Goal: Transaction & Acquisition: Purchase product/service

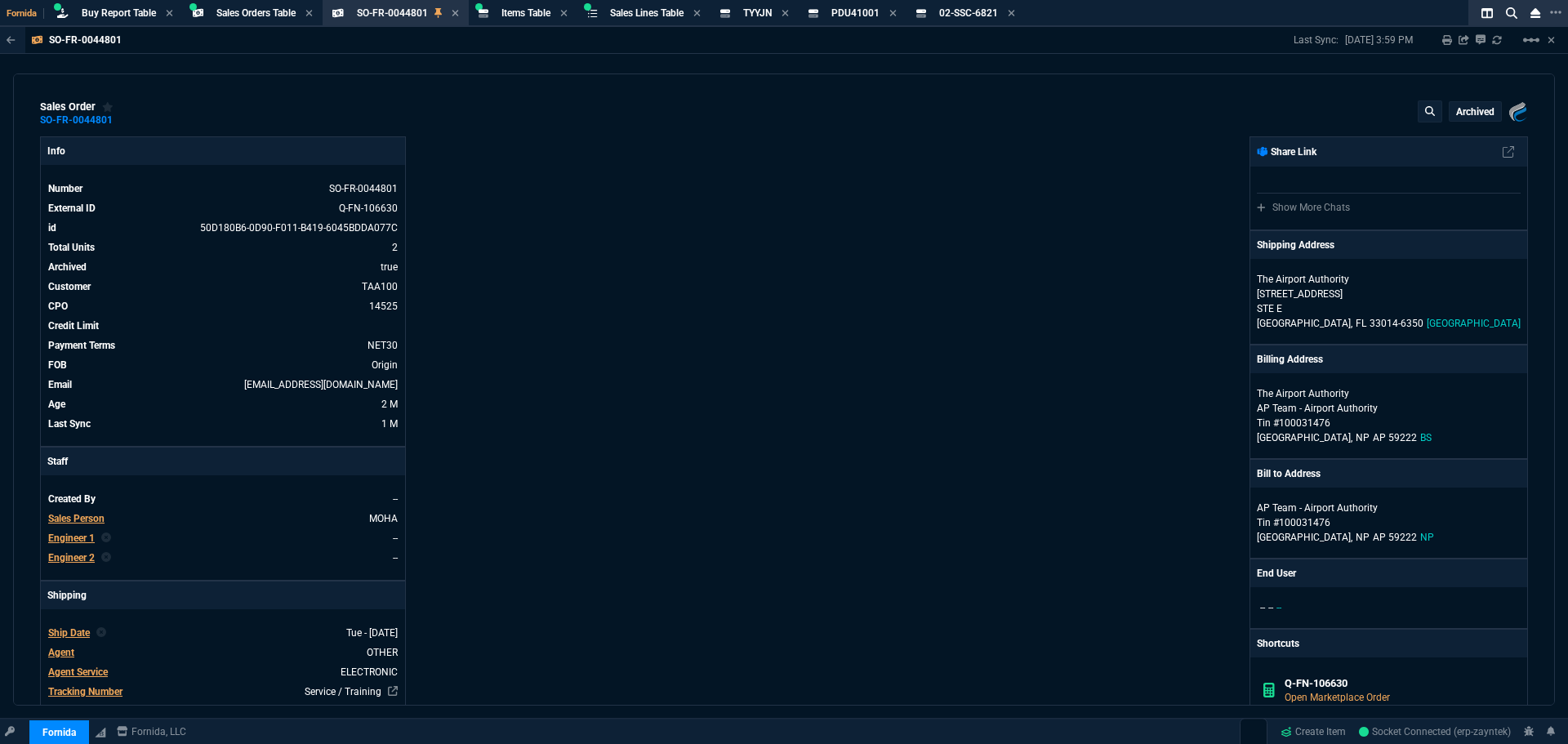
select select "9: OCAM"
click at [135, 10] on span "Buy Report Table" at bounding box center [118, 13] width 74 height 12
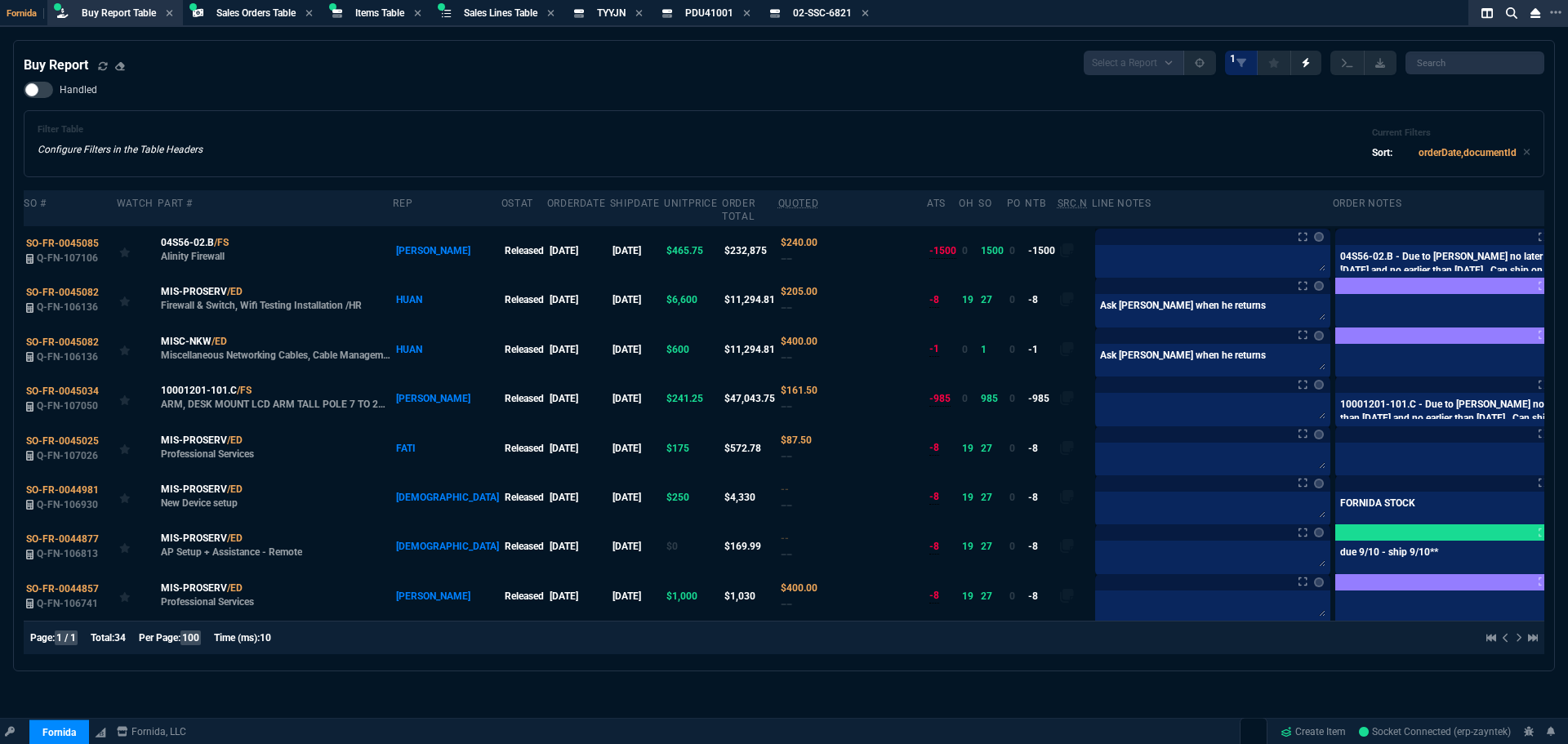
click at [598, 117] on div "Filter Table Configure Filters in the Table Headers Current Filters Sort: order…" at bounding box center [784, 144] width 1521 height 67
click at [103, 68] on icon at bounding box center [103, 67] width 10 height 10
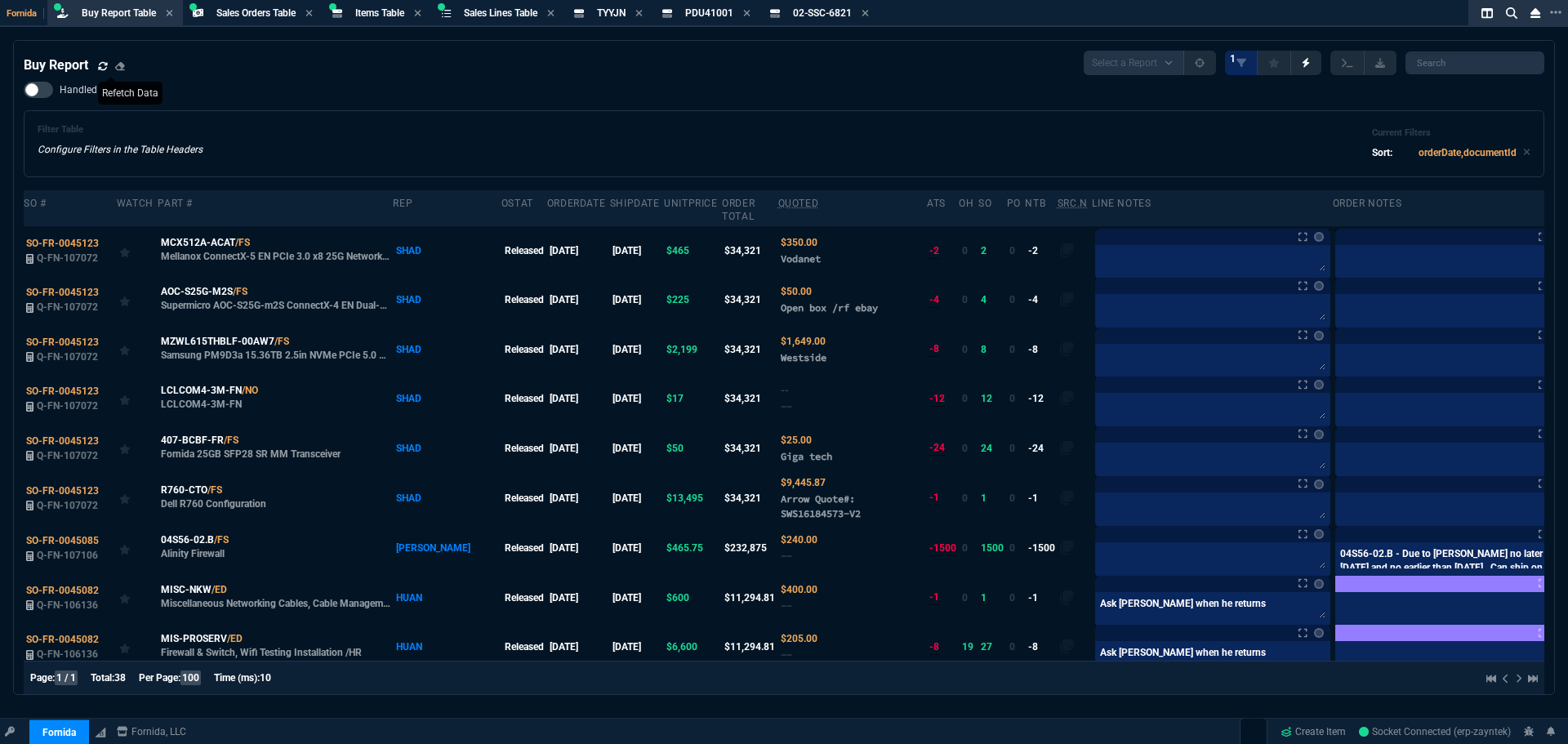
click at [780, 119] on div "Filter Table Configure Filters in the Table Headers Current Filters Sort: order…" at bounding box center [784, 144] width 1521 height 67
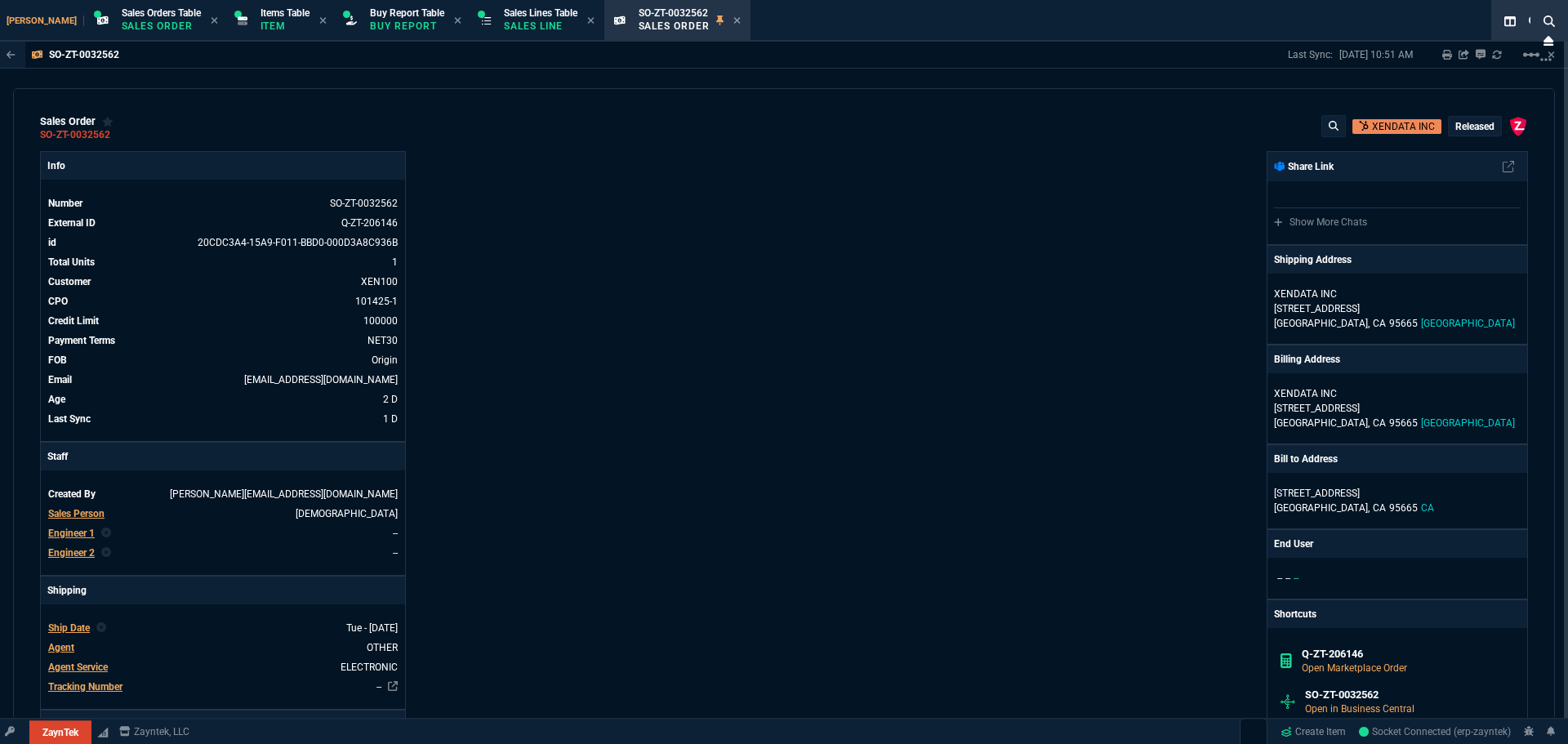
select select "9: OCAM"
click at [379, 25] on p "Buy Report" at bounding box center [407, 27] width 74 height 13
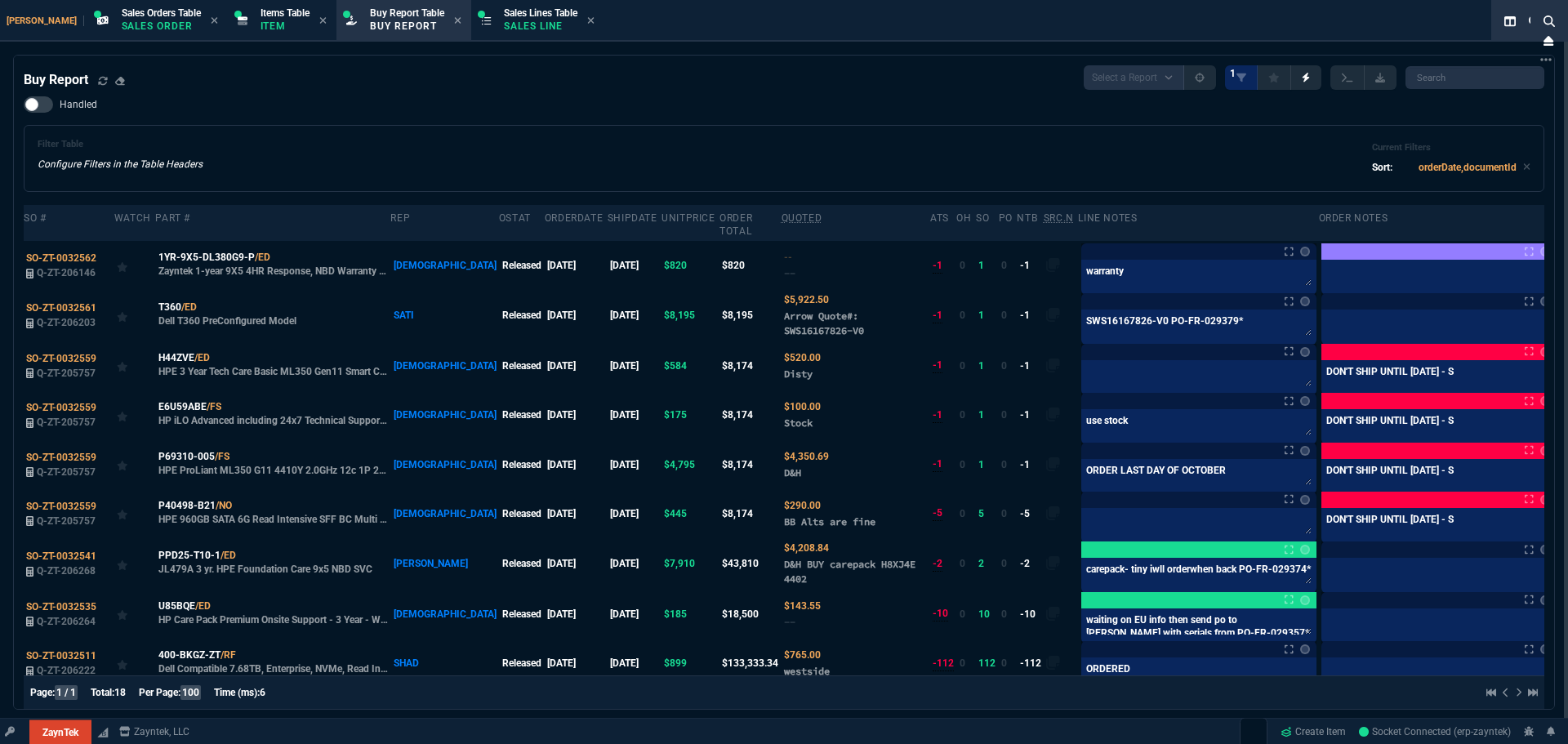
click at [640, 106] on div "Handled Filter Table Configure Filters in the Table Headers Current Filters Sor…" at bounding box center [784, 144] width 1521 height 96
drag, startPoint x: 572, startPoint y: 113, endPoint x: 580, endPoint y: 120, distance: 10.6
click at [572, 113] on div "Handled Filter Table Configure Filters in the Table Headers Current Filters Sor…" at bounding box center [784, 144] width 1521 height 96
